Goal: Information Seeking & Learning: Learn about a topic

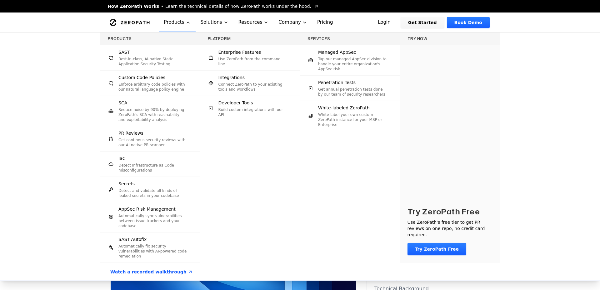
scroll to position [1568, 0]
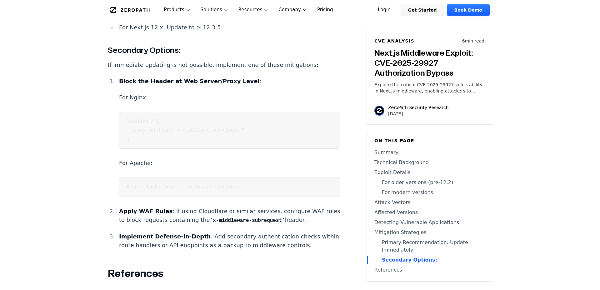
click at [139, 185] on code "RequestHeader unset x-middleware-subrequest" at bounding box center [184, 187] width 115 height 5
click at [171, 185] on code "RequestHeader unset x-middleware-subrequest" at bounding box center [184, 187] width 115 height 5
click at [168, 114] on pre "location / { proxy_set_header x-middleware-subrequest ""; }" at bounding box center [229, 130] width 221 height 37
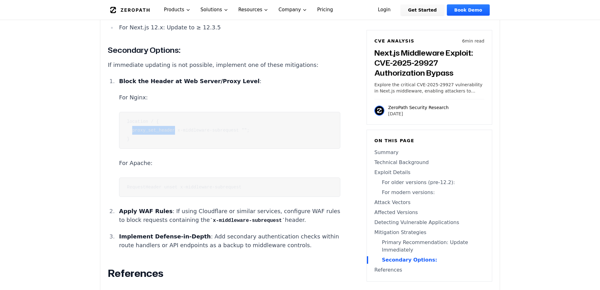
click at [168, 114] on pre "location / { proxy_set_header x-middleware-subrequest ""; }" at bounding box center [229, 130] width 221 height 37
click at [167, 113] on div at bounding box center [167, 113] width 0 height 0
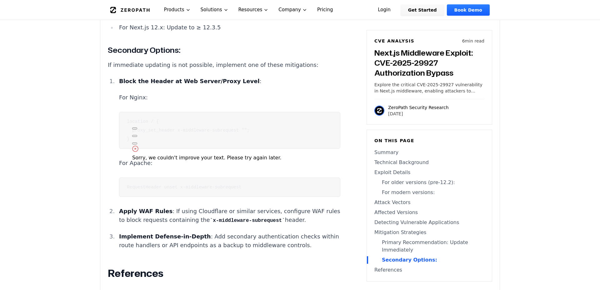
click at [183, 119] on code "location / { proxy_set_header x-middleware-subrequest ""; }" at bounding box center [188, 130] width 123 height 23
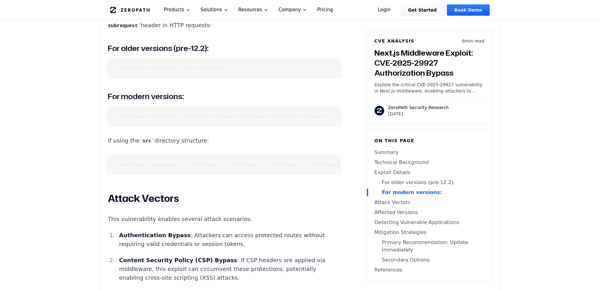
scroll to position [820, 0]
click at [180, 115] on code "x-middleware-subrequest: middleware:middleware:middleware:middleware:middleware" at bounding box center [221, 117] width 211 height 5
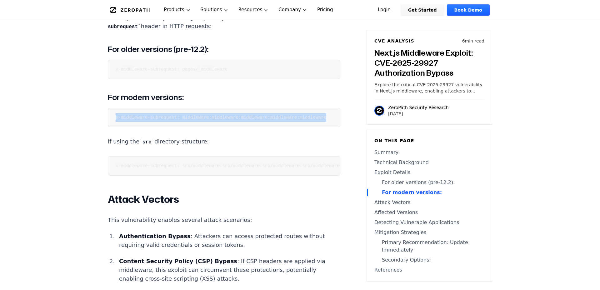
click at [180, 115] on code "x-middleware-subrequest: middleware:middleware:middleware:middleware:middleware" at bounding box center [221, 117] width 211 height 5
copy code "x-middleware-subrequest: middleware:middleware:middleware:middleware:middleware"
